Goal: Task Accomplishment & Management: Complete application form

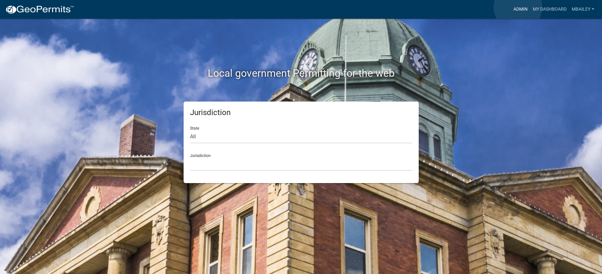
click at [518, 7] on link "Admin" at bounding box center [520, 9] width 19 height 12
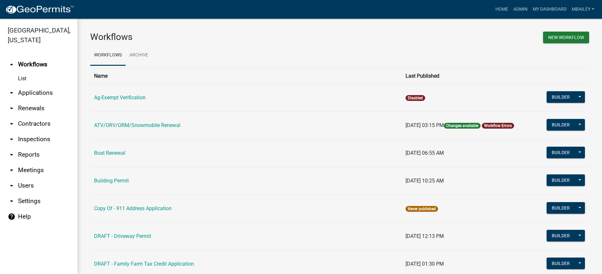
click at [119, 177] on td "Building Permit" at bounding box center [245, 181] width 311 height 28
click at [122, 181] on link "Building Permit" at bounding box center [111, 180] width 35 height 6
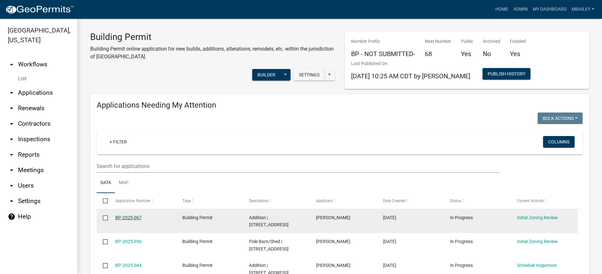
click at [136, 217] on link "BP-2025-067" at bounding box center [128, 217] width 26 height 5
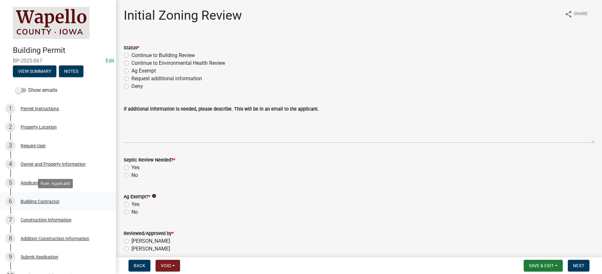
click at [48, 202] on div "Building Contractor" at bounding box center [40, 201] width 39 height 5
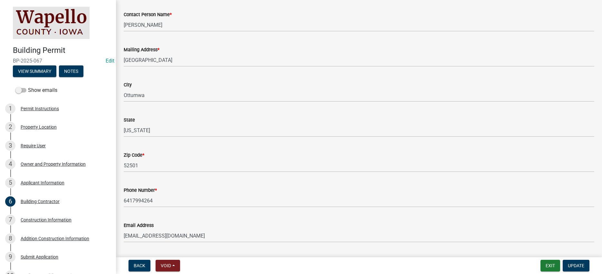
scroll to position [97, 0]
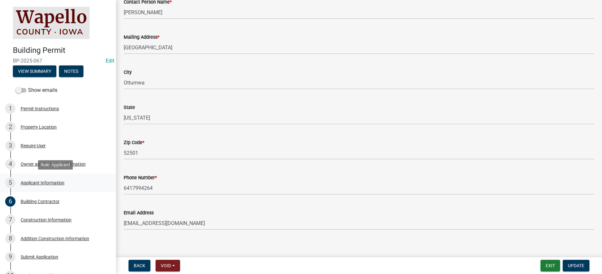
click at [38, 180] on div "Applicant Information" at bounding box center [43, 182] width 44 height 5
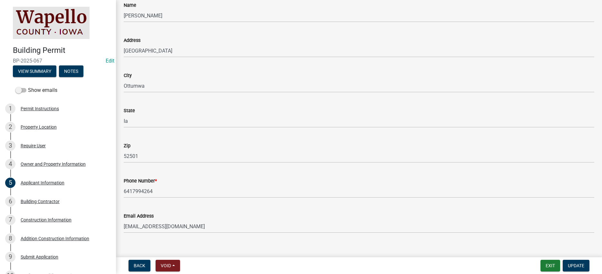
scroll to position [67, 0]
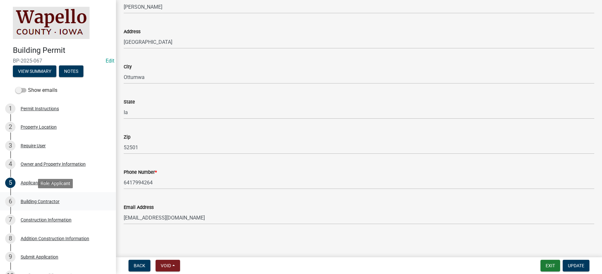
click at [40, 199] on div "Building Contractor" at bounding box center [40, 201] width 39 height 5
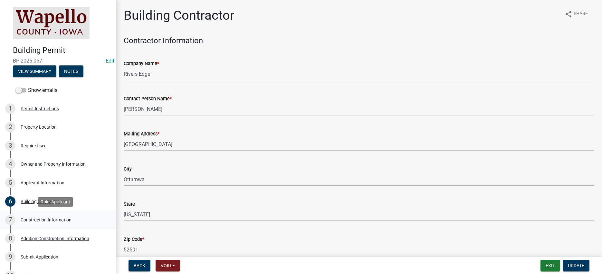
click at [55, 219] on div "Construction Information" at bounding box center [46, 219] width 51 height 5
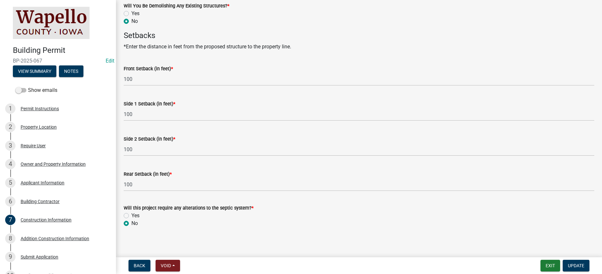
scroll to position [332, 0]
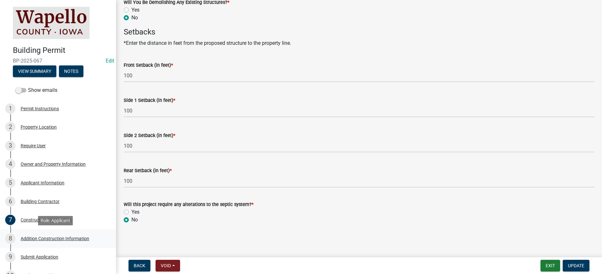
click at [55, 235] on div "8 Addition Construction Information" at bounding box center [55, 238] width 100 height 10
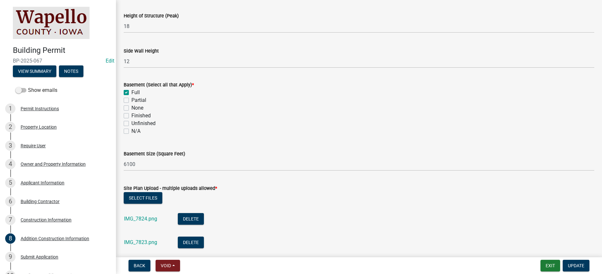
scroll to position [161, 0]
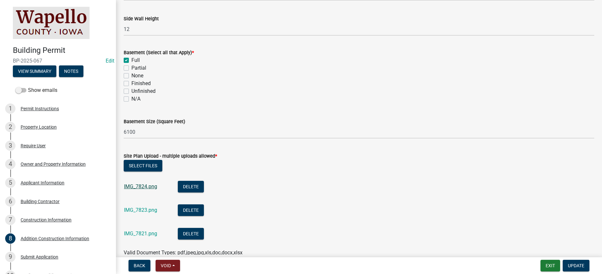
click at [146, 183] on link "IMG_7824.png" at bounding box center [140, 186] width 33 height 6
click at [140, 209] on link "IMG_7823.png" at bounding box center [140, 210] width 33 height 6
click at [129, 232] on link "IMG_7821.png" at bounding box center [140, 233] width 33 height 6
click at [137, 232] on link "IMG_7821.png" at bounding box center [140, 233] width 33 height 6
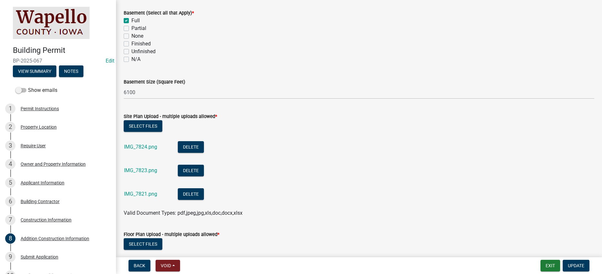
scroll to position [290, 0]
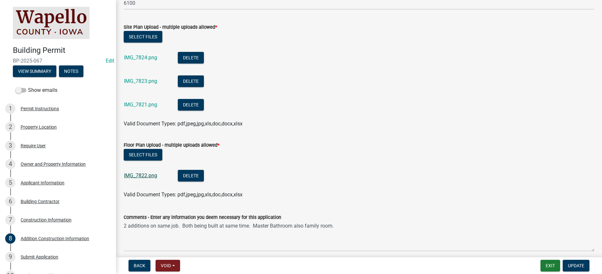
click at [148, 174] on link "IMG_7822.png" at bounding box center [140, 175] width 33 height 6
click at [141, 103] on link "IMG_7821.png" at bounding box center [140, 104] width 33 height 6
click at [133, 80] on link "IMG_7823.png" at bounding box center [140, 81] width 33 height 6
